Goal: Obtain resource: Obtain resource

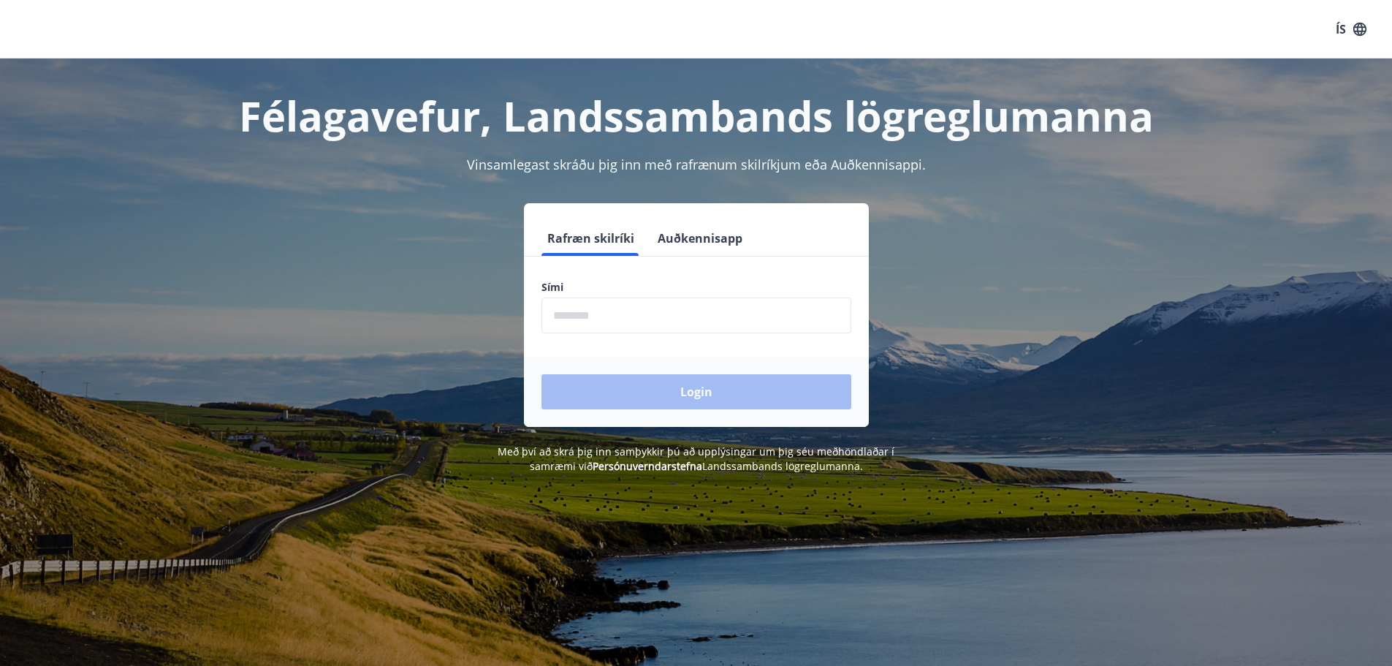
click at [755, 321] on input "phone" at bounding box center [696, 315] width 310 height 36
type input "********"
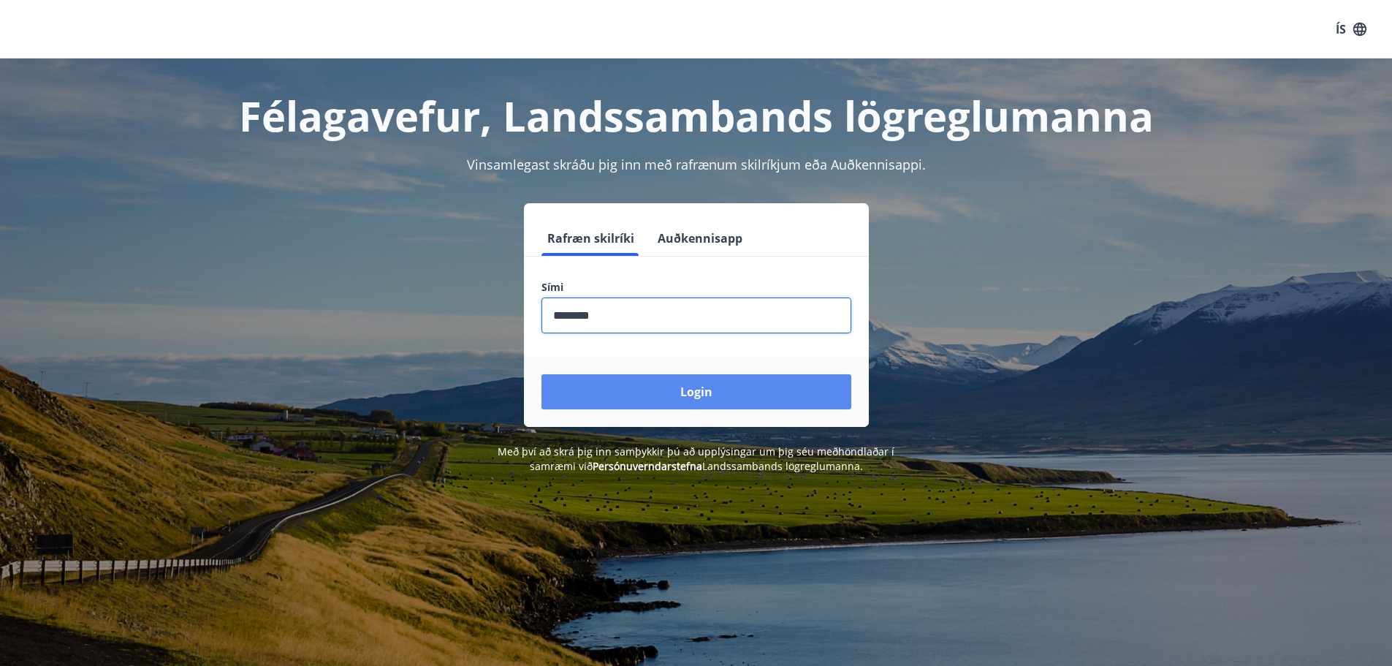
click at [678, 387] on button "Login" at bounding box center [696, 391] width 310 height 35
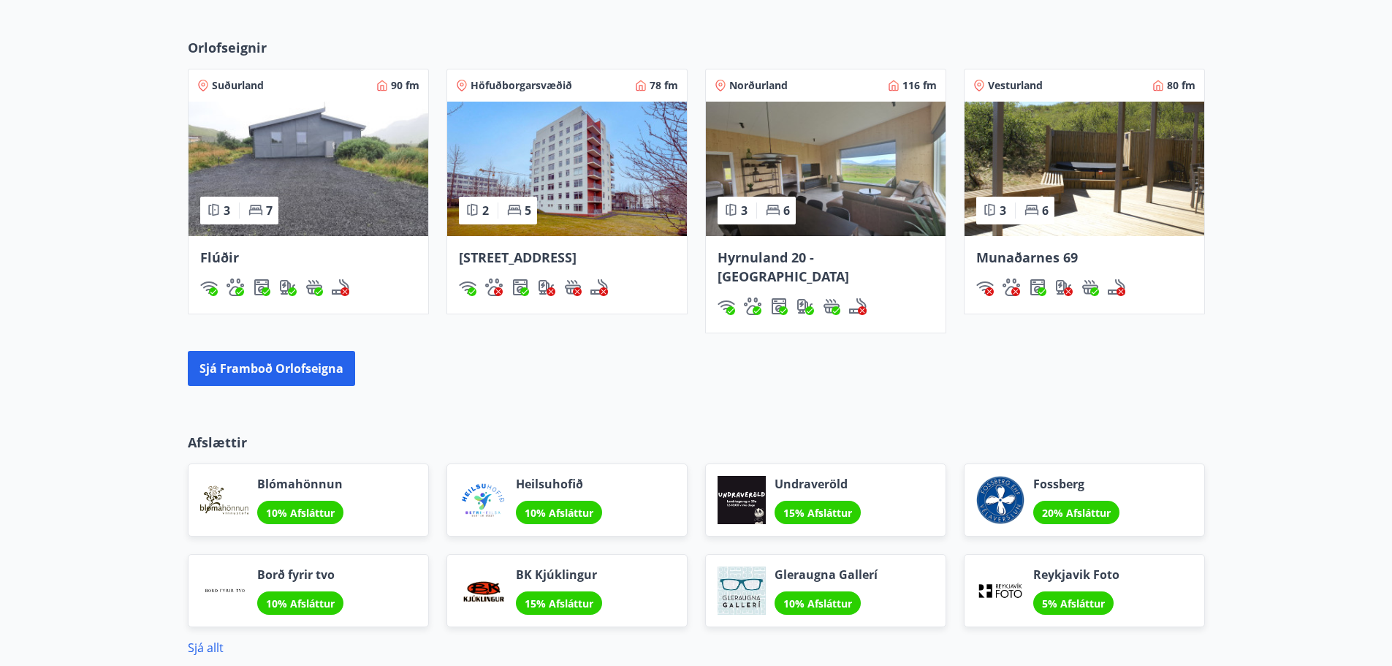
scroll to position [1096, 0]
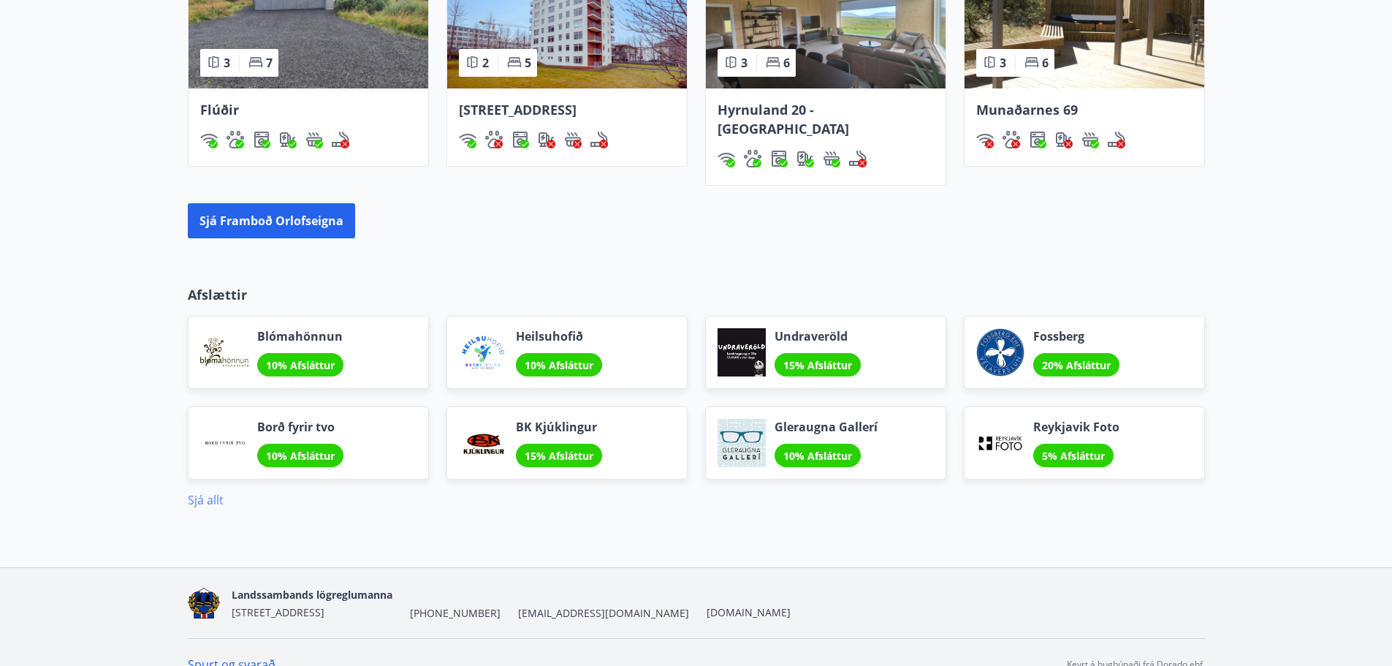
click at [210, 492] on link "Sjá allt" at bounding box center [206, 500] width 36 height 16
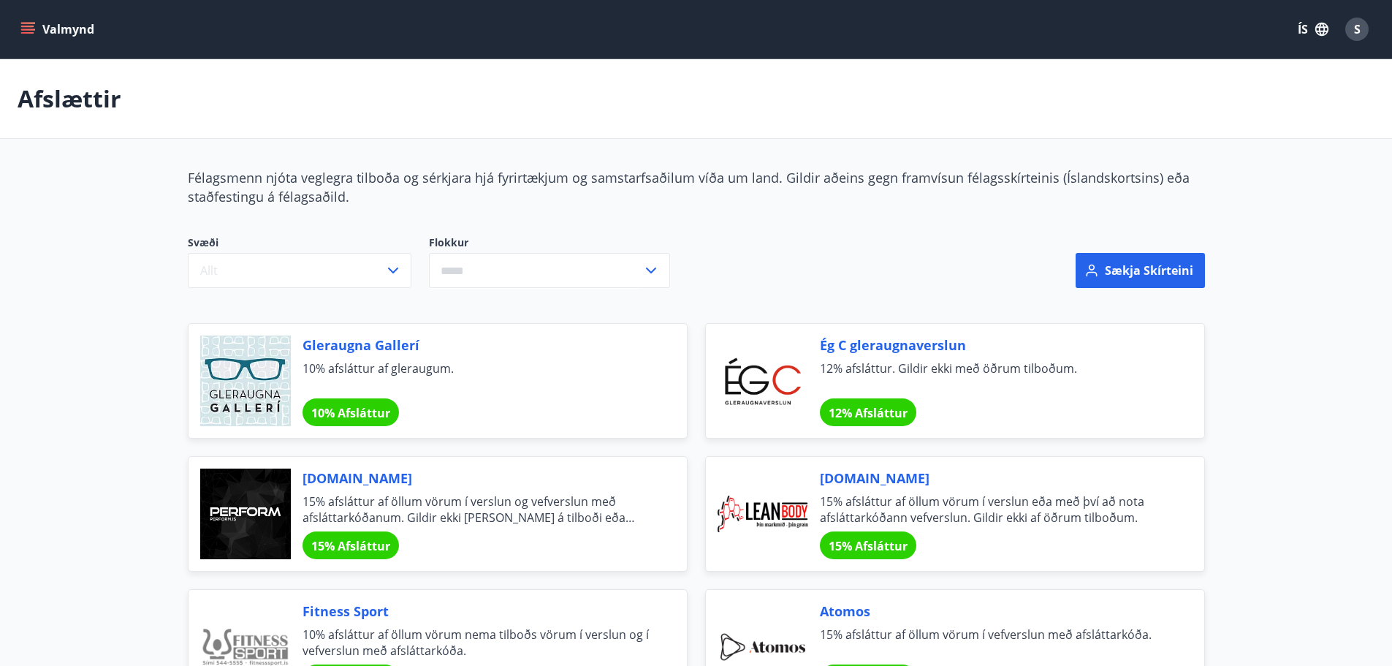
click at [387, 268] on icon "button" at bounding box center [393, 271] width 18 height 18
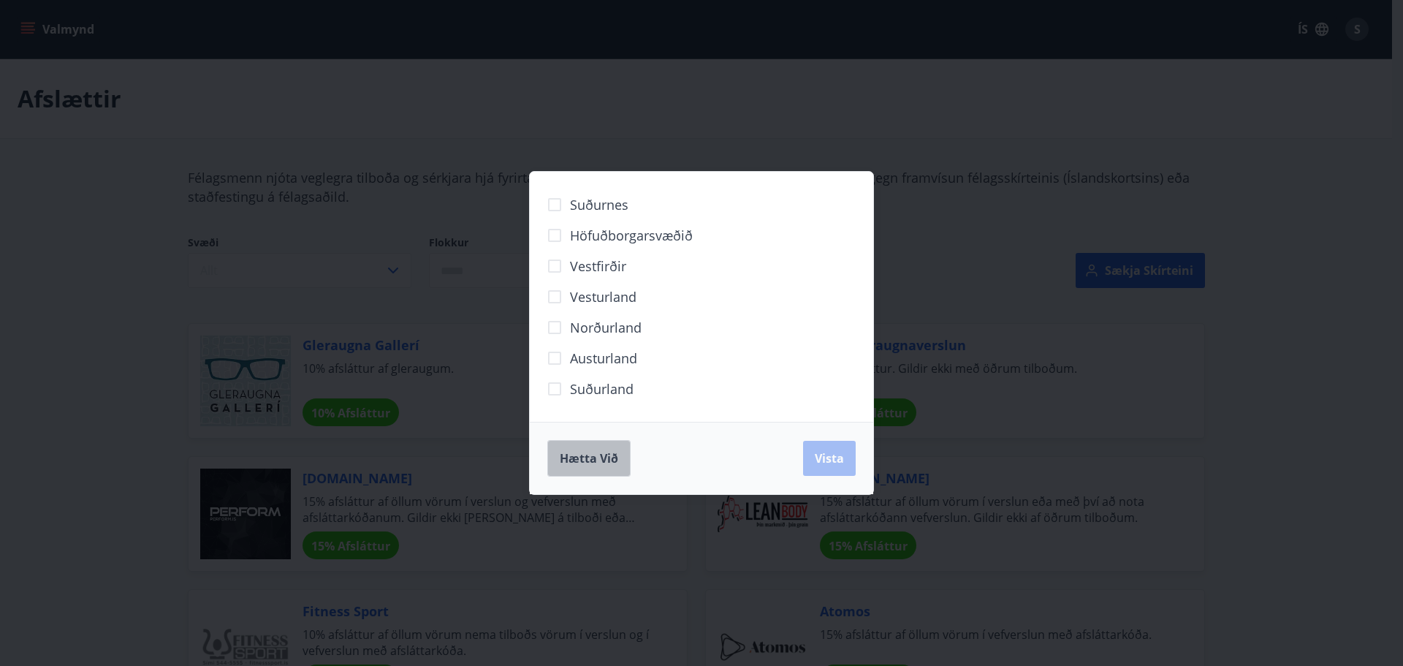
click at [587, 451] on span "Hætta við" at bounding box center [589, 458] width 58 height 16
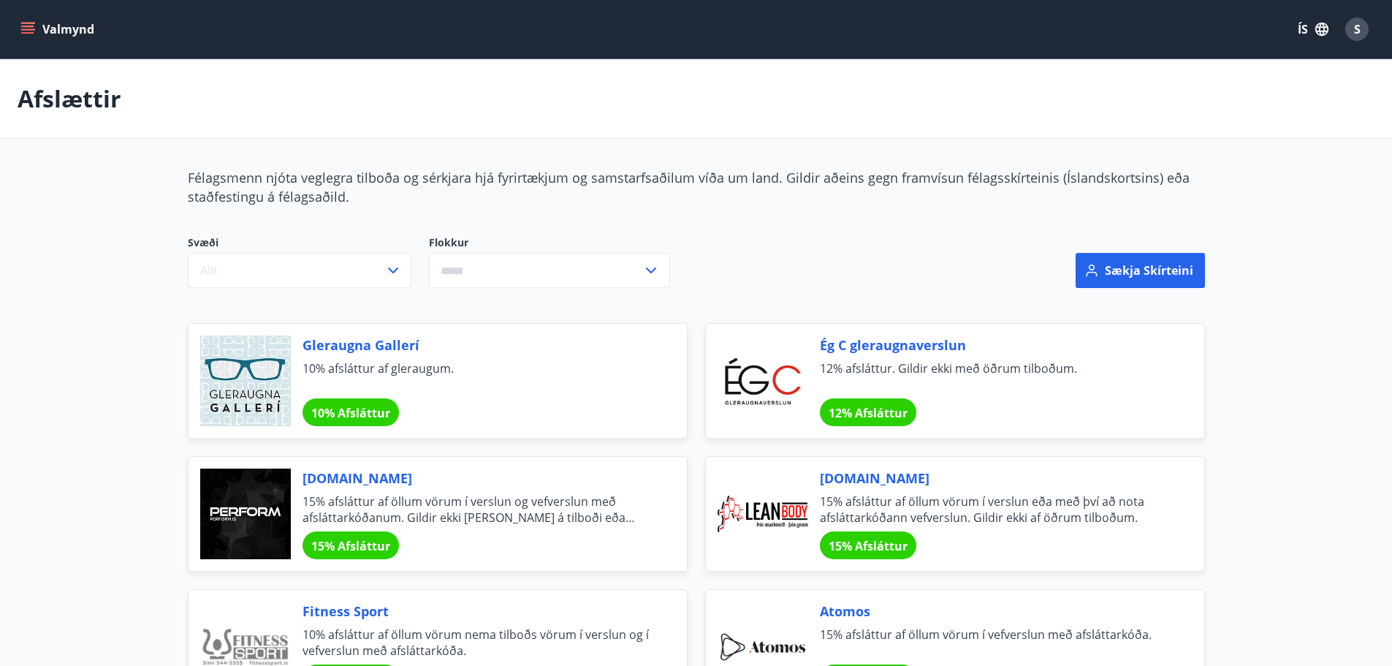
click at [614, 272] on input "text" at bounding box center [535, 271] width 213 height 36
click at [564, 302] on li "Afþreying" at bounding box center [550, 301] width 240 height 26
type input "*********"
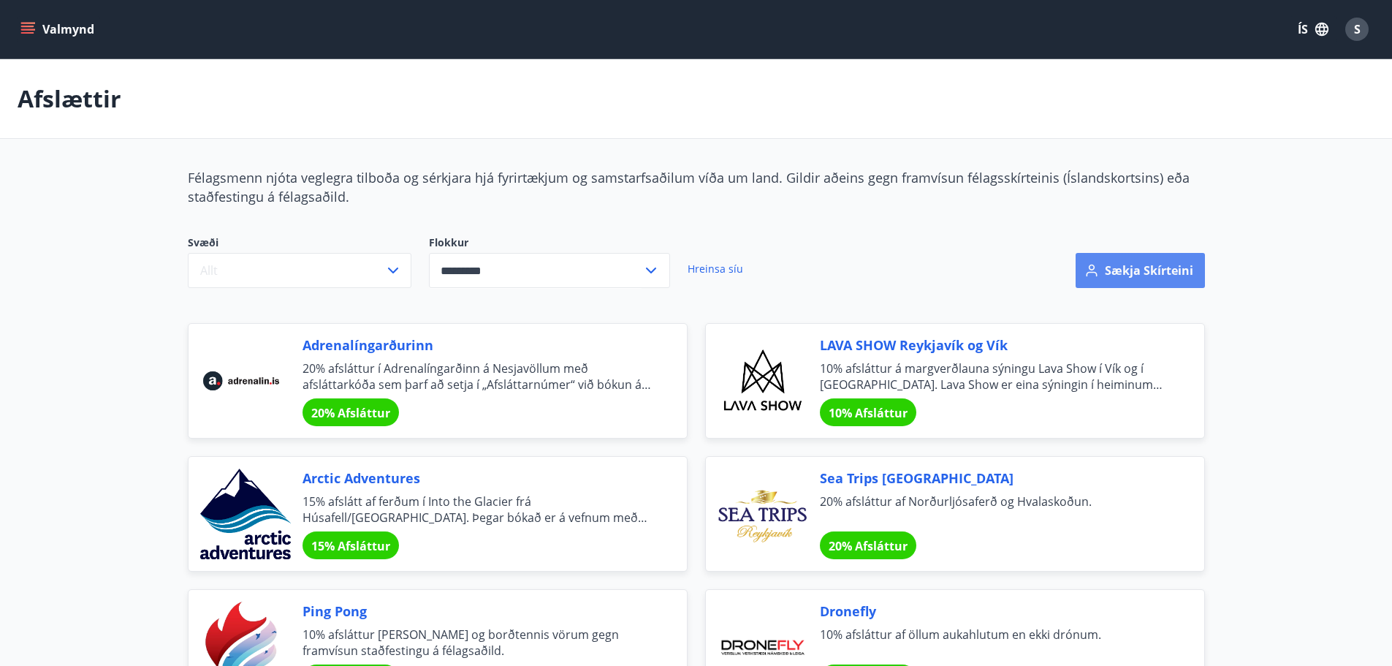
click at [1111, 271] on button "Sækja skírteini" at bounding box center [1139, 270] width 129 height 35
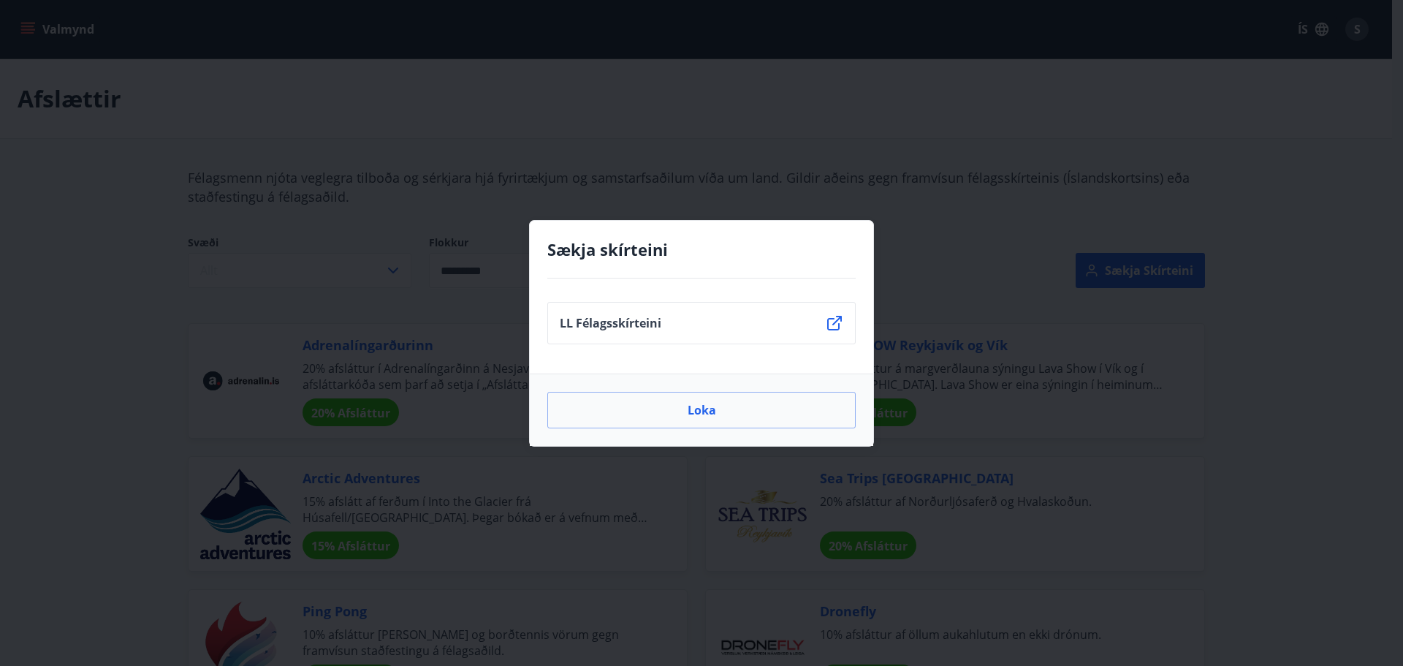
click at [681, 340] on li "LL Félagsskírteini" at bounding box center [701, 323] width 308 height 42
